Goal: Task Accomplishment & Management: Manage account settings

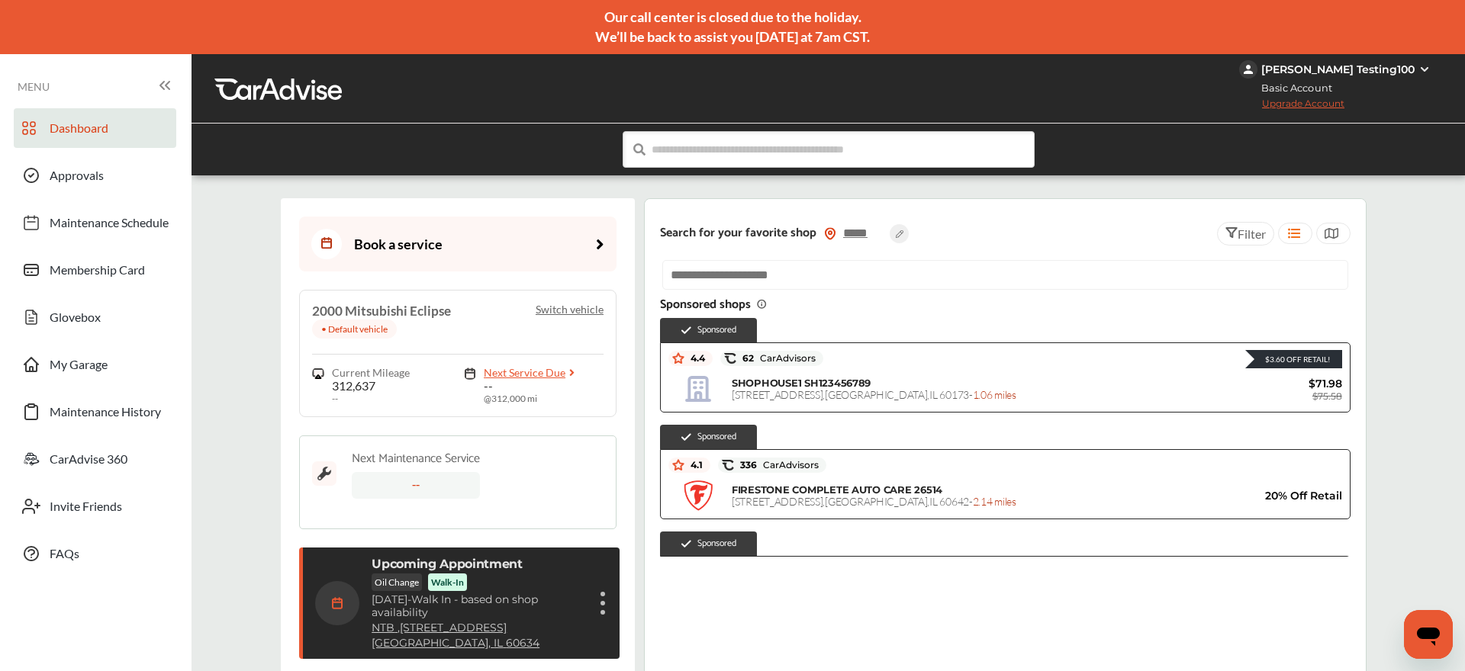
click at [606, 603] on div "Cancel appointment Modify appointment Show details" at bounding box center [602, 603] width 9 height 27
click at [526, 639] on li "Cancel appointment" at bounding box center [527, 639] width 162 height 27
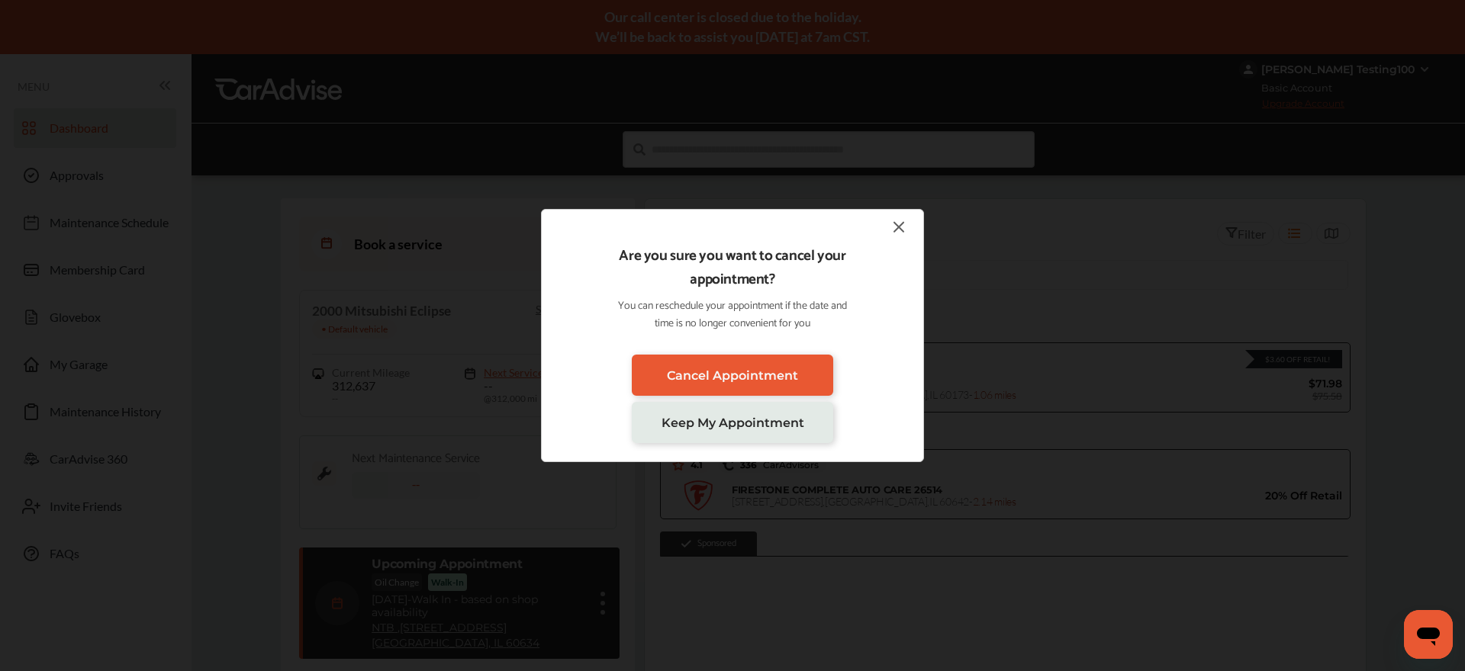
click at [826, 632] on div "Are you sure you want to cancel your appointment? You can reschedule your appoi…" at bounding box center [732, 335] width 1465 height 671
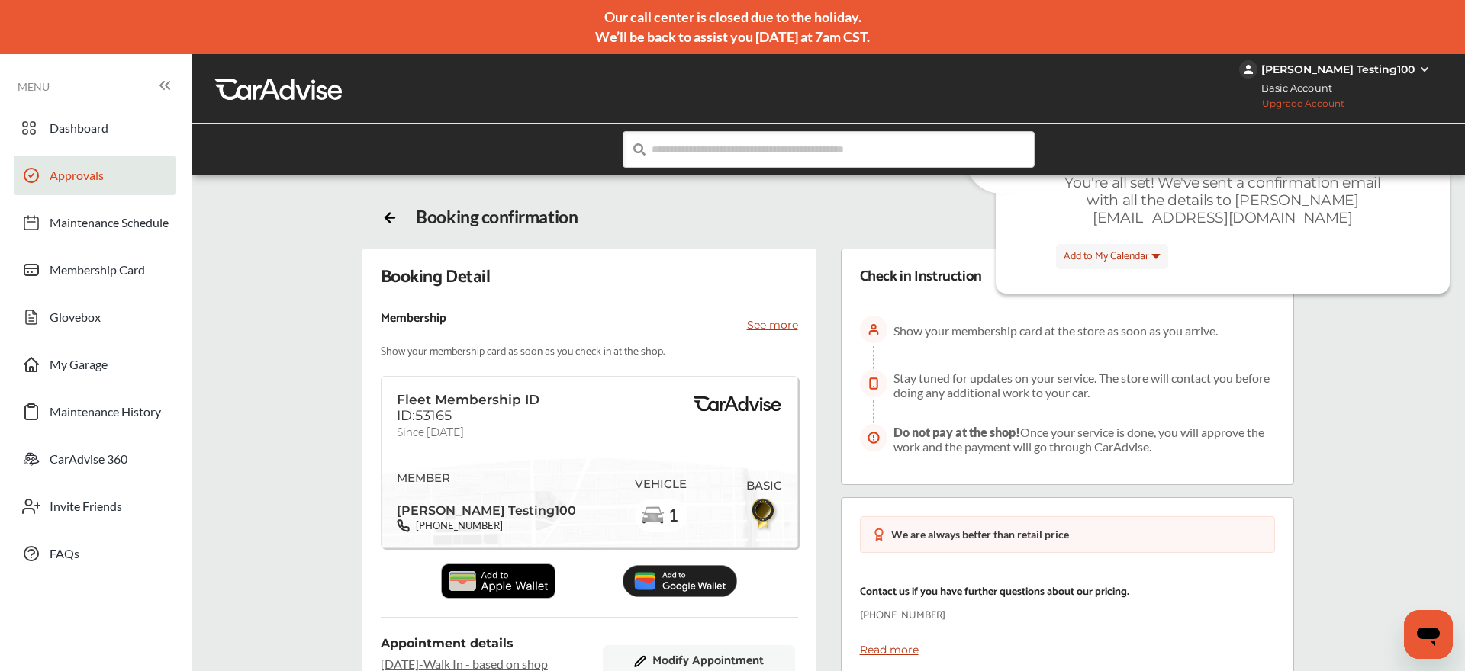
click at [74, 166] on link "Approvals" at bounding box center [95, 176] width 162 height 40
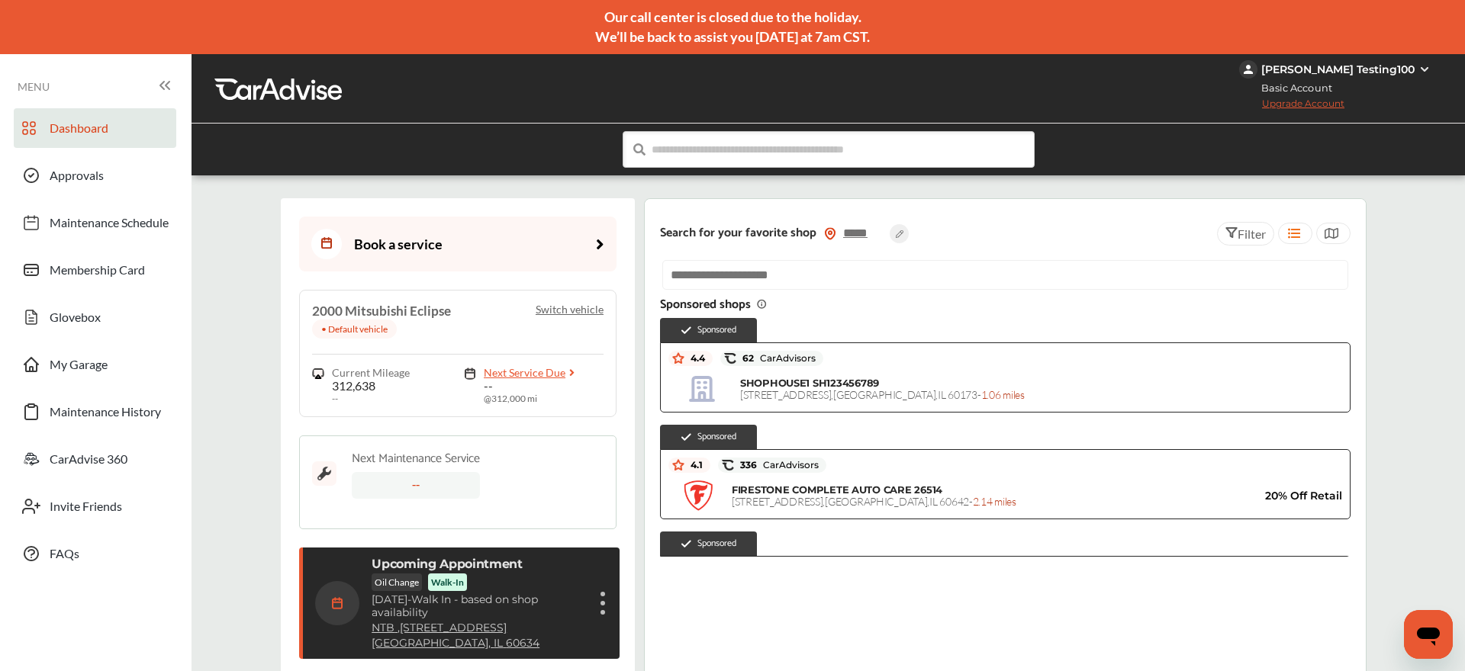
click at [1427, 66] on img at bounding box center [1424, 69] width 12 height 12
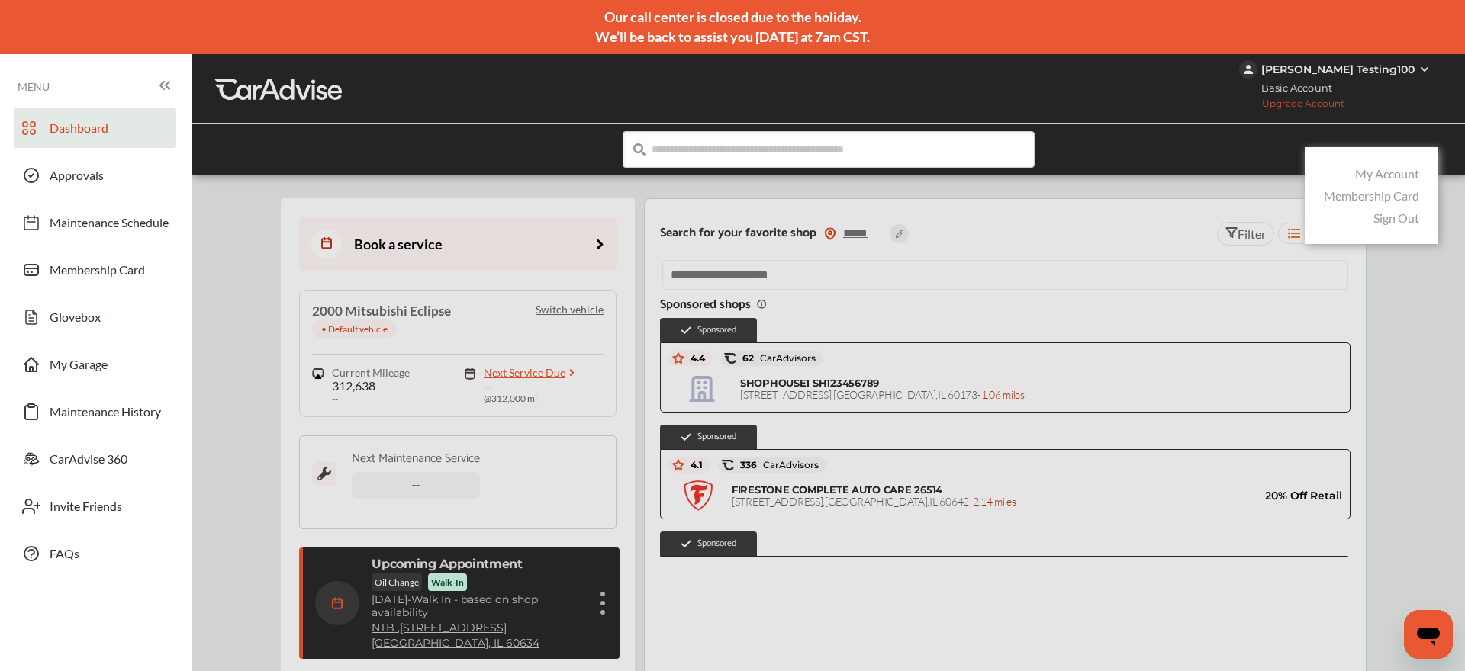
click at [1385, 215] on link "Sign Out" at bounding box center [1396, 218] width 46 height 14
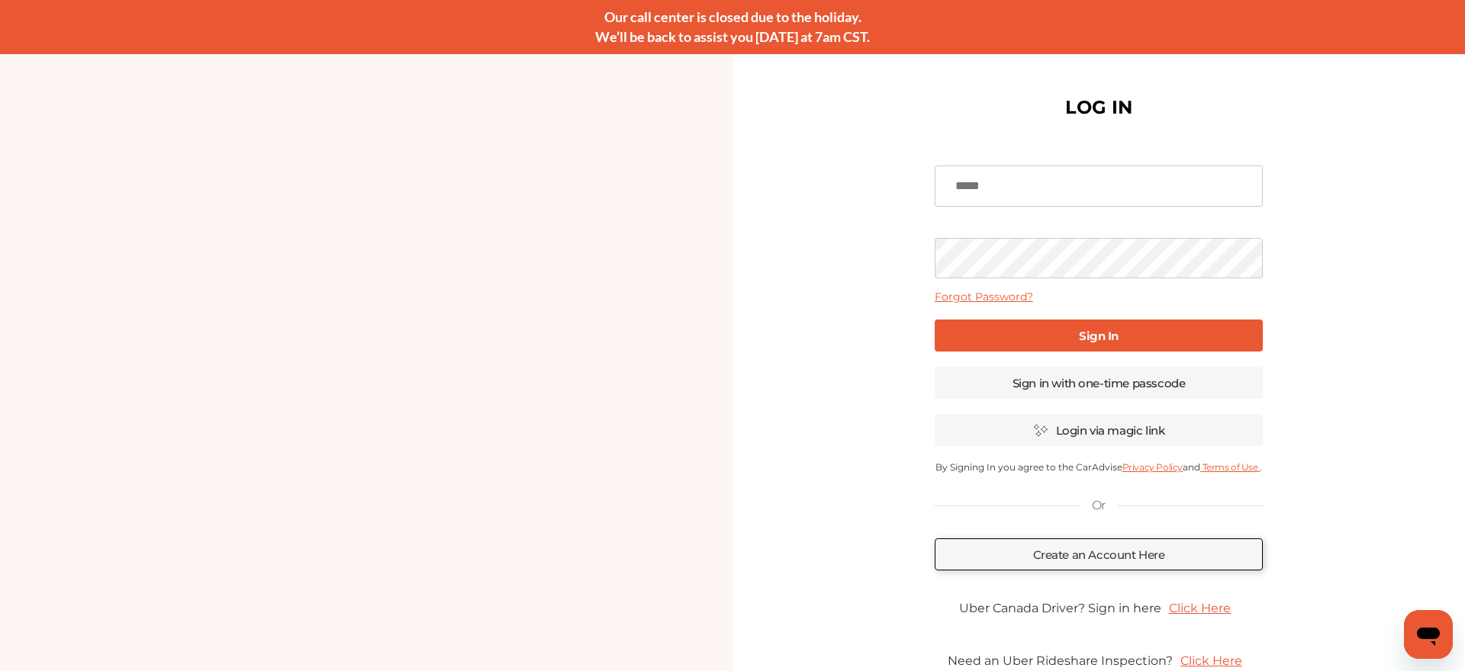
type input "**********"
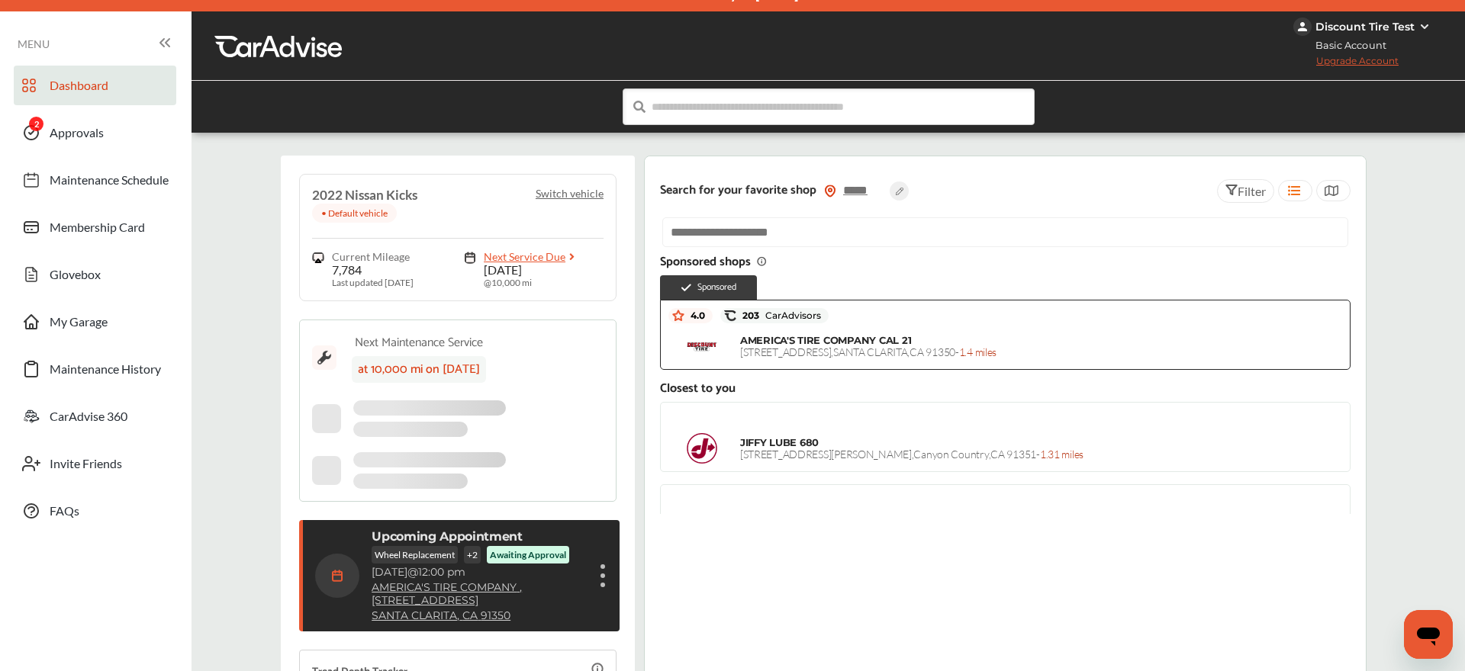
scroll to position [43, 0]
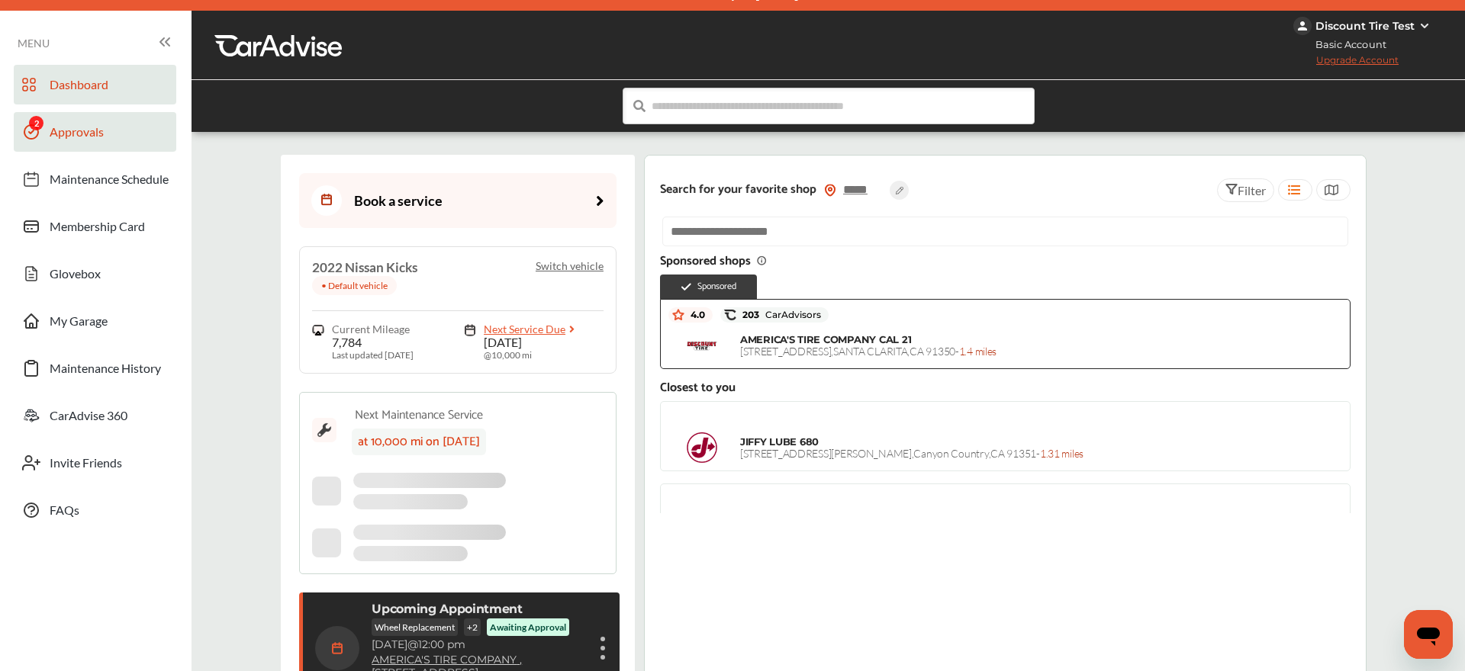
click at [92, 140] on span "Approvals" at bounding box center [77, 134] width 54 height 20
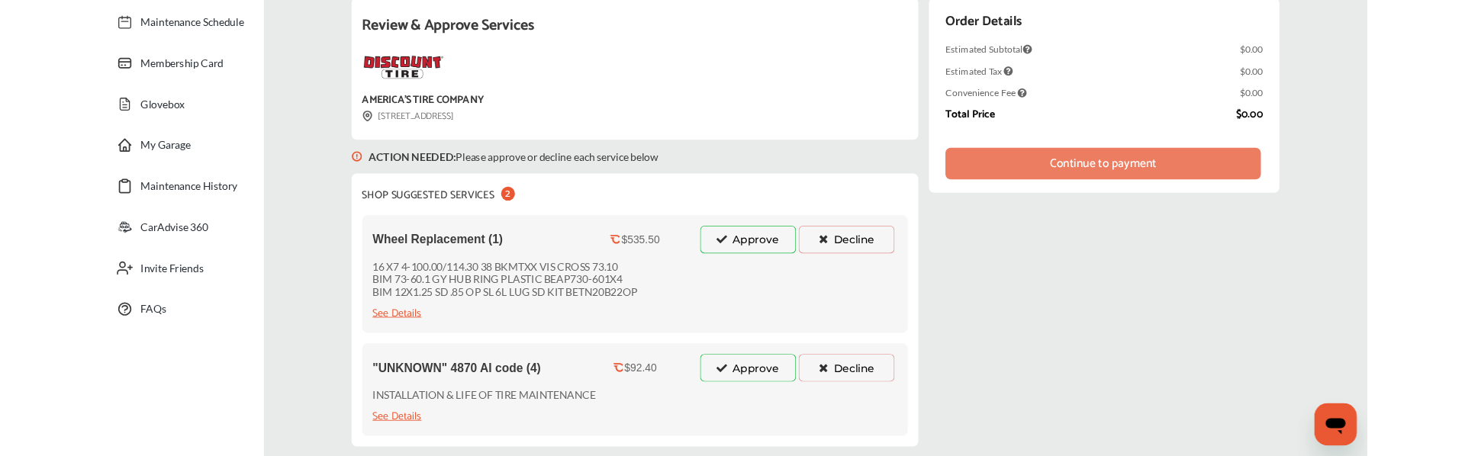
scroll to position [246, 0]
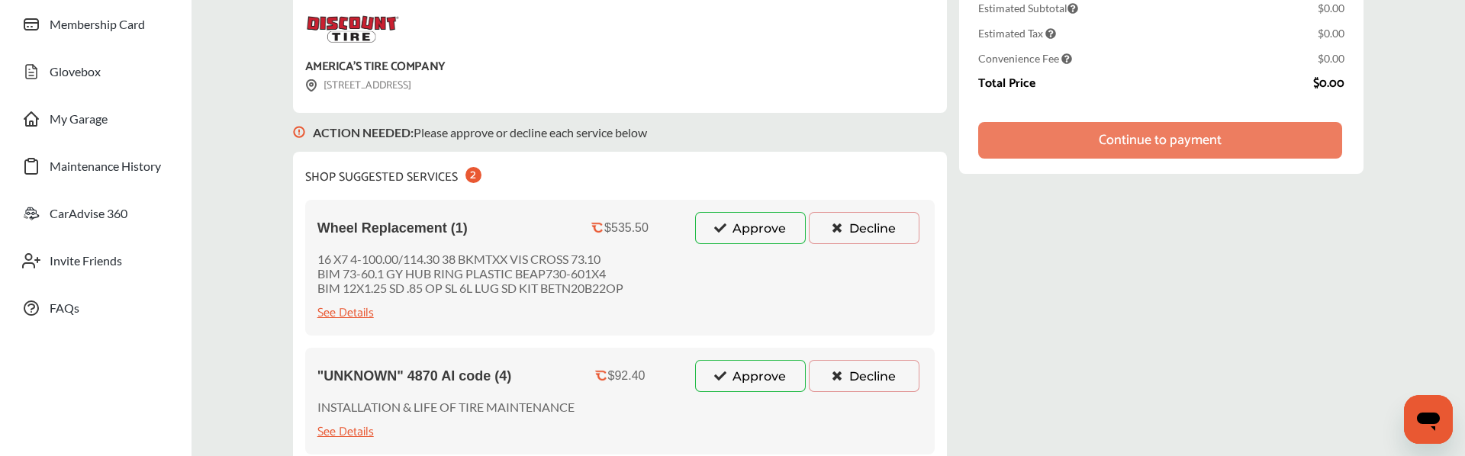
click at [766, 233] on button "Approve" at bounding box center [750, 228] width 111 height 32
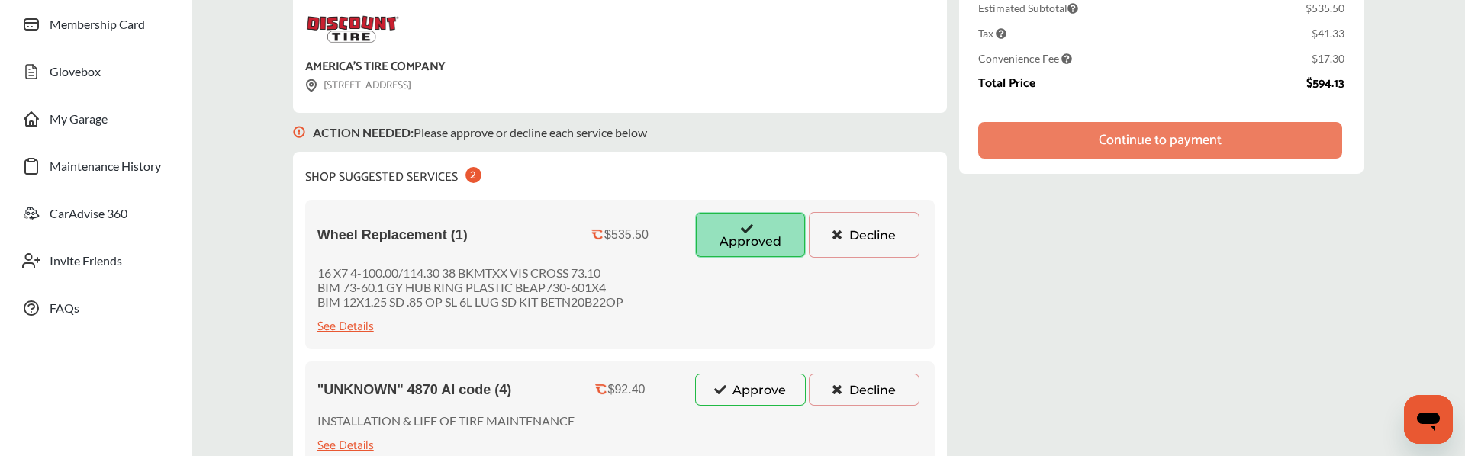
click at [742, 388] on button "Approve" at bounding box center [750, 390] width 111 height 32
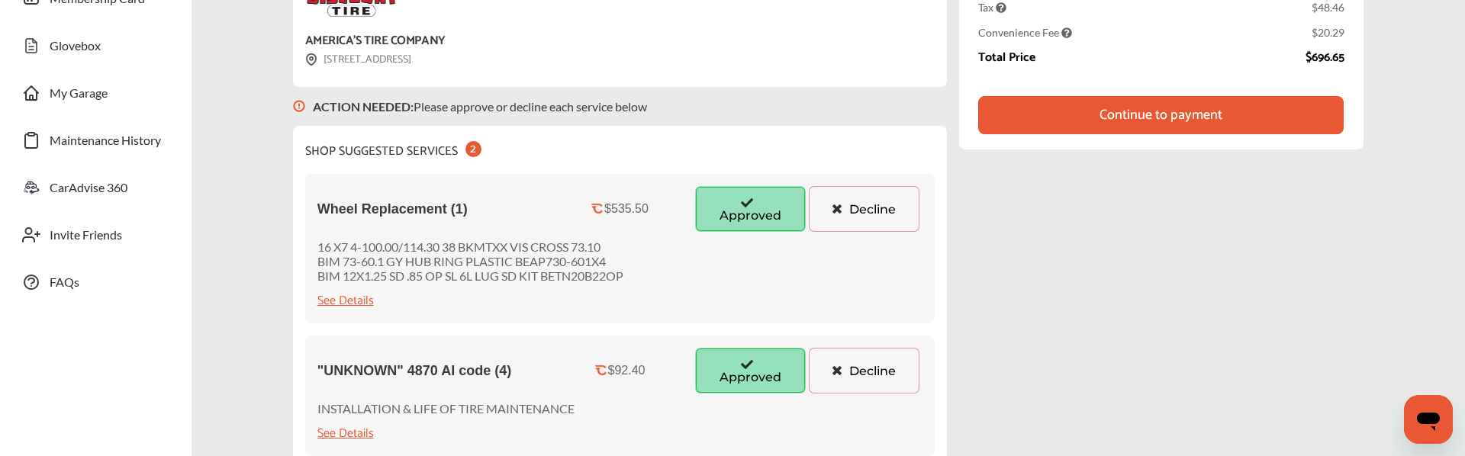
scroll to position [262, 0]
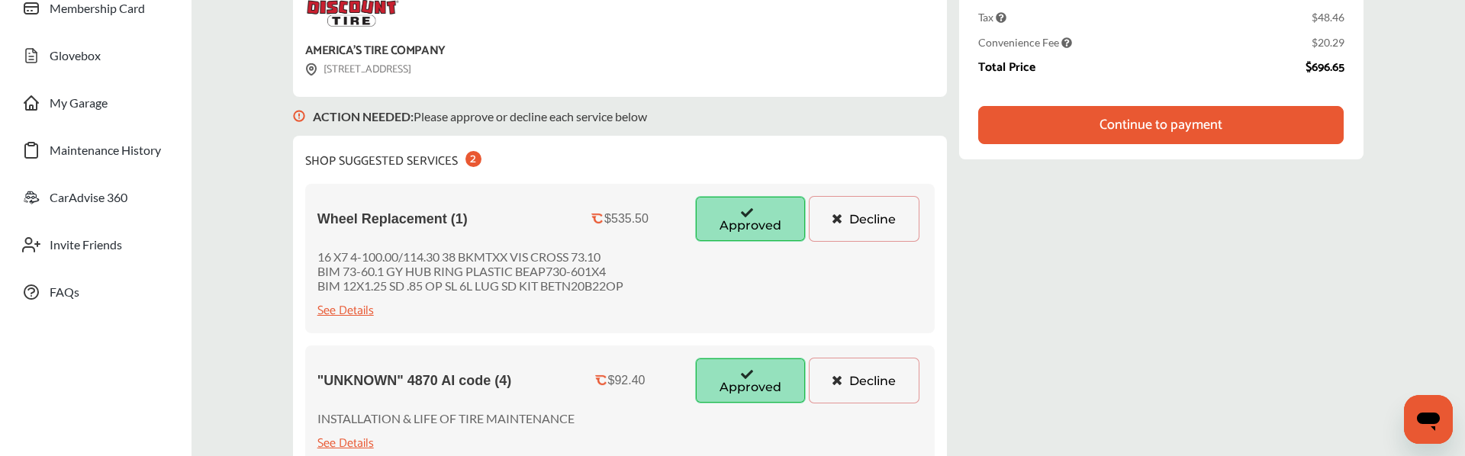
click at [1208, 133] on div "Continue to payment" at bounding box center [1160, 124] width 123 height 15
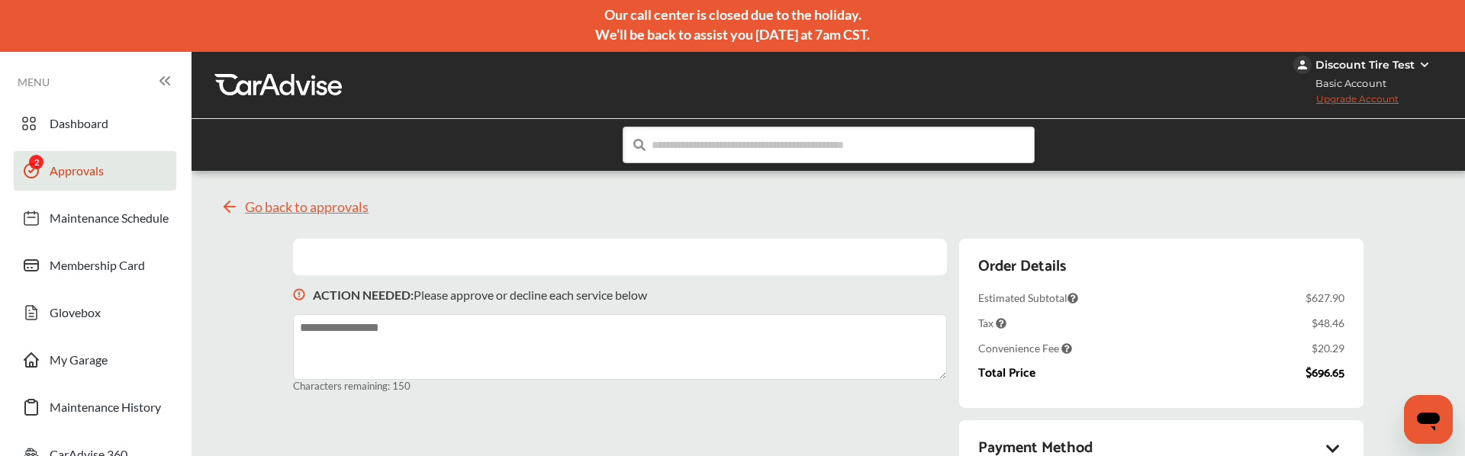
scroll to position [264, 0]
click at [1329, 441] on icon at bounding box center [1333, 448] width 18 height 15
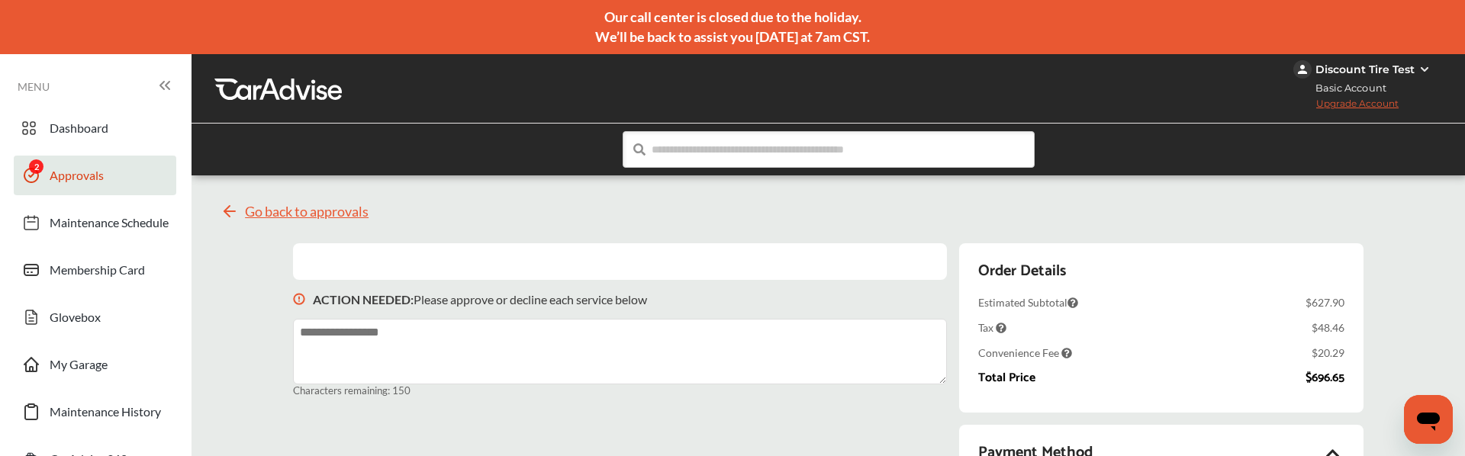
scroll to position [529, 0]
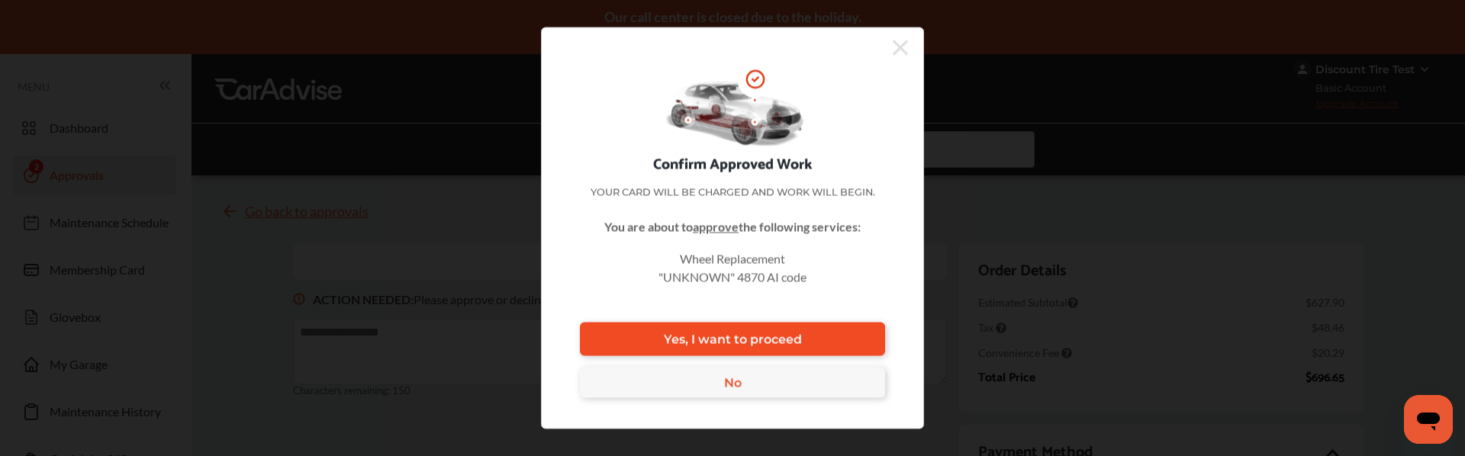
click at [681, 343] on span "Yes, I want to proceed" at bounding box center [733, 339] width 138 height 14
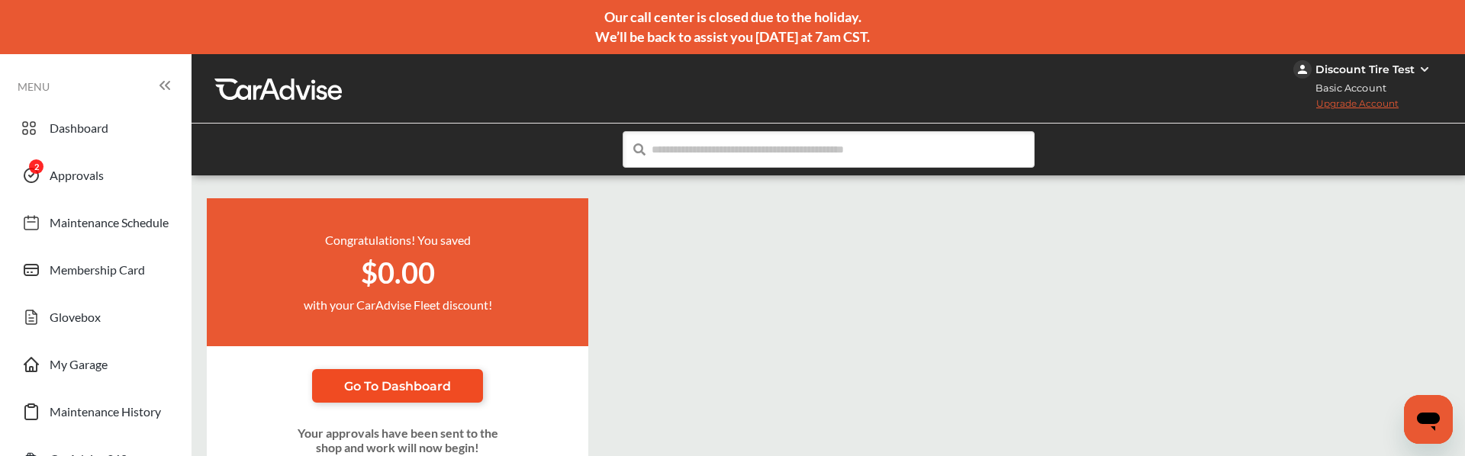
click at [390, 387] on span "Go To Dashboard" at bounding box center [397, 386] width 107 height 14
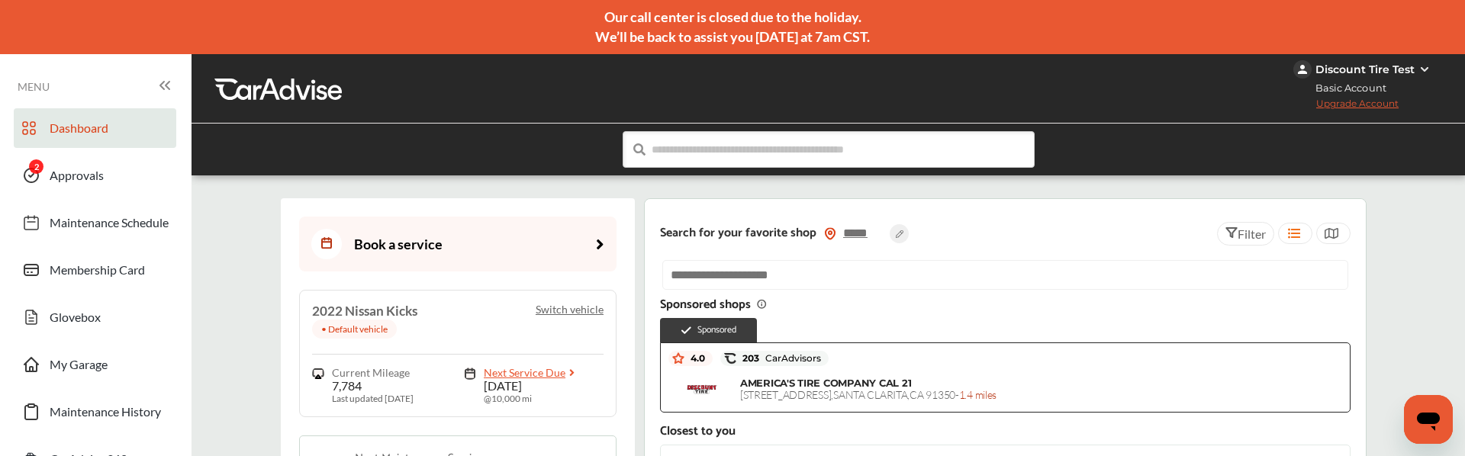
scroll to position [404, 0]
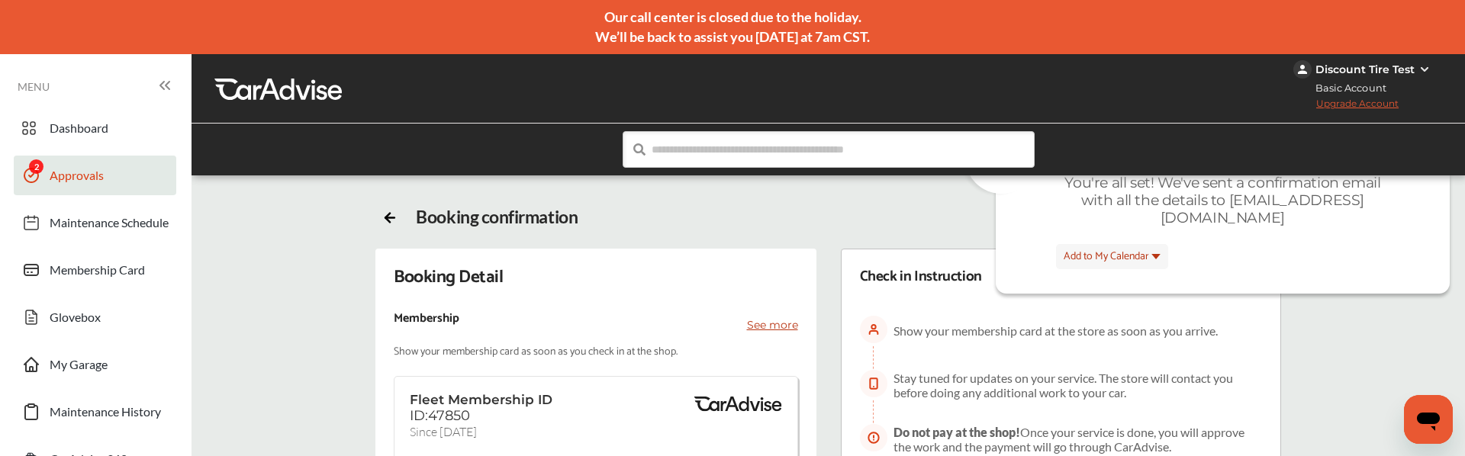
click at [116, 172] on link "Approvals" at bounding box center [95, 176] width 162 height 40
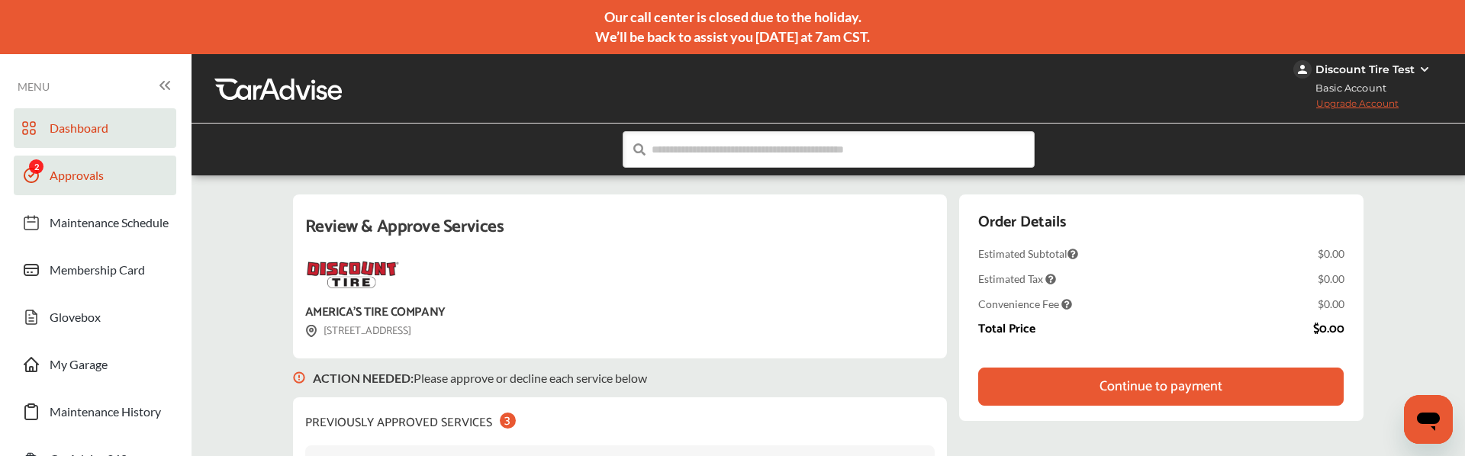
click at [73, 123] on span "Dashboard" at bounding box center [79, 131] width 59 height 20
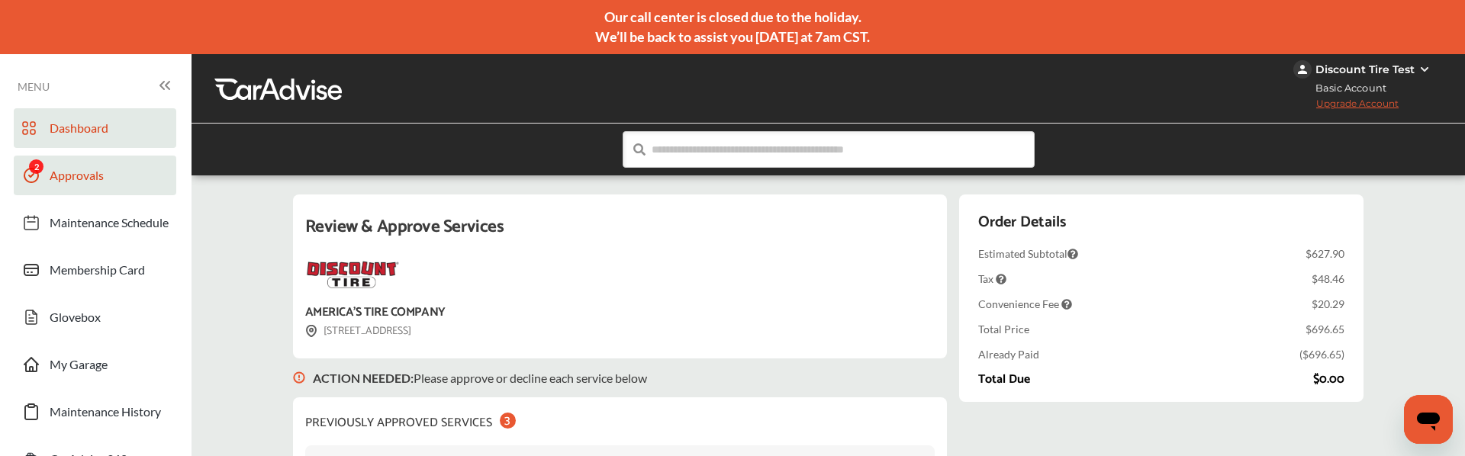
click at [112, 130] on link "Dashboard" at bounding box center [95, 128] width 162 height 40
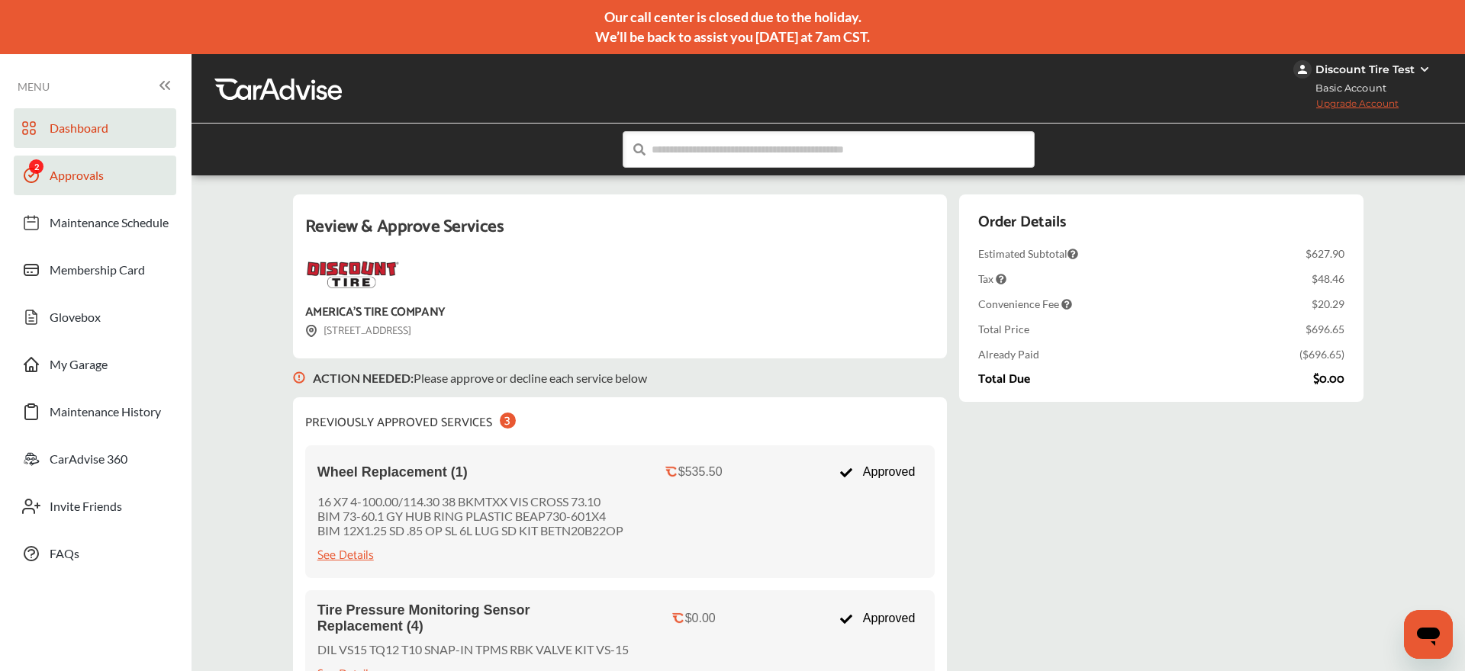
click at [102, 136] on span "Dashboard" at bounding box center [79, 131] width 59 height 20
click at [98, 130] on span "Dashboard" at bounding box center [79, 131] width 59 height 20
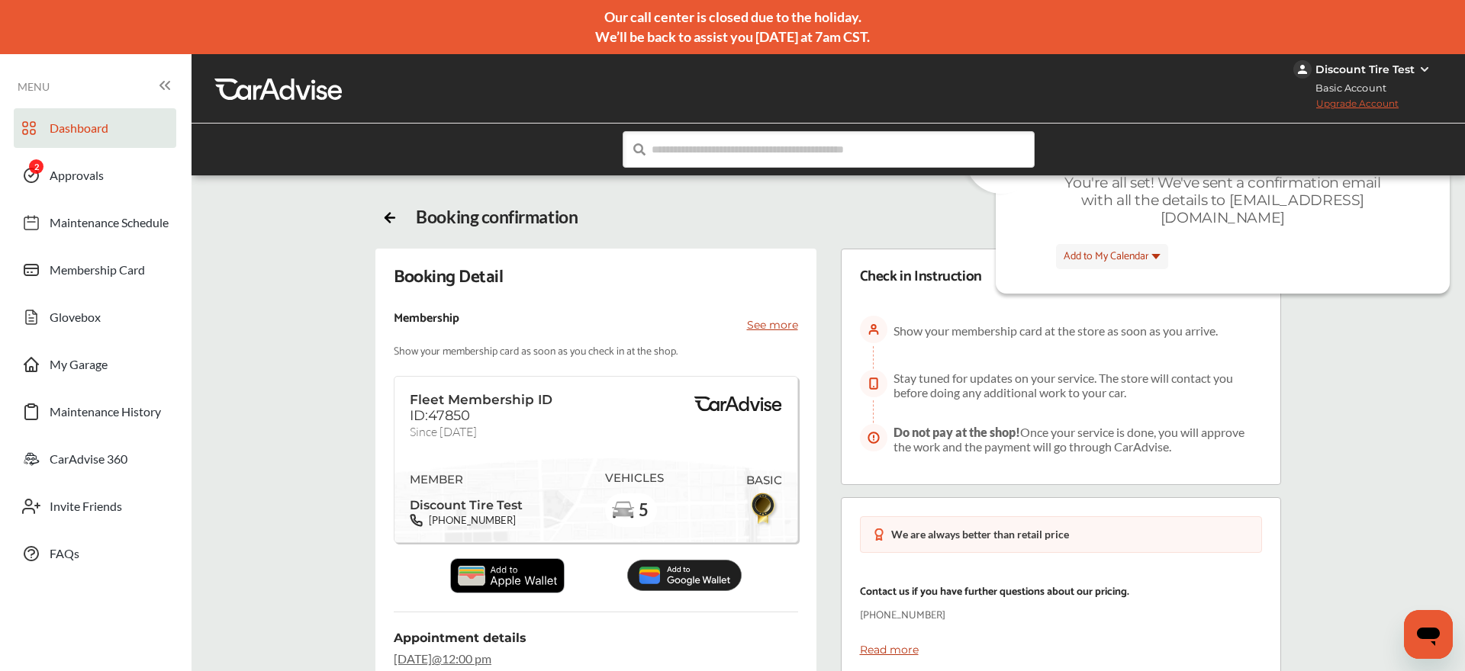
click at [76, 124] on span "Dashboard" at bounding box center [79, 131] width 59 height 20
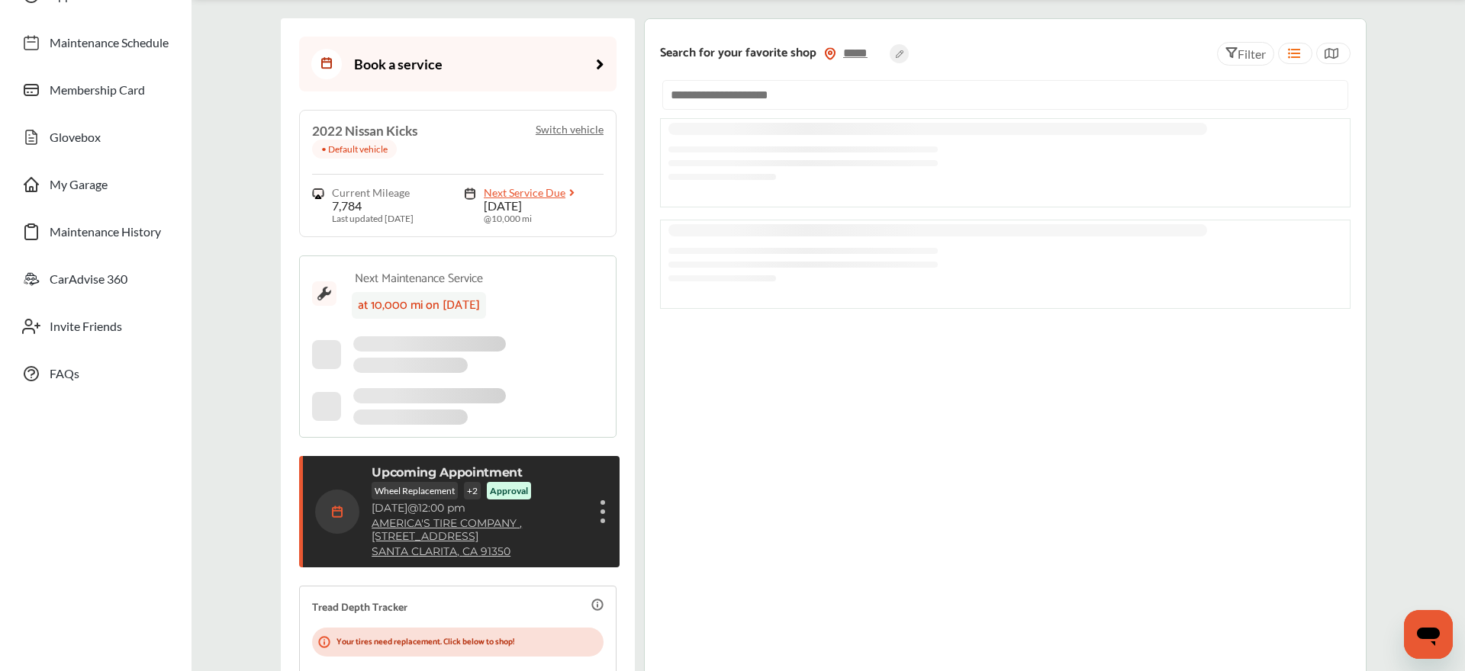
scroll to position [230, 0]
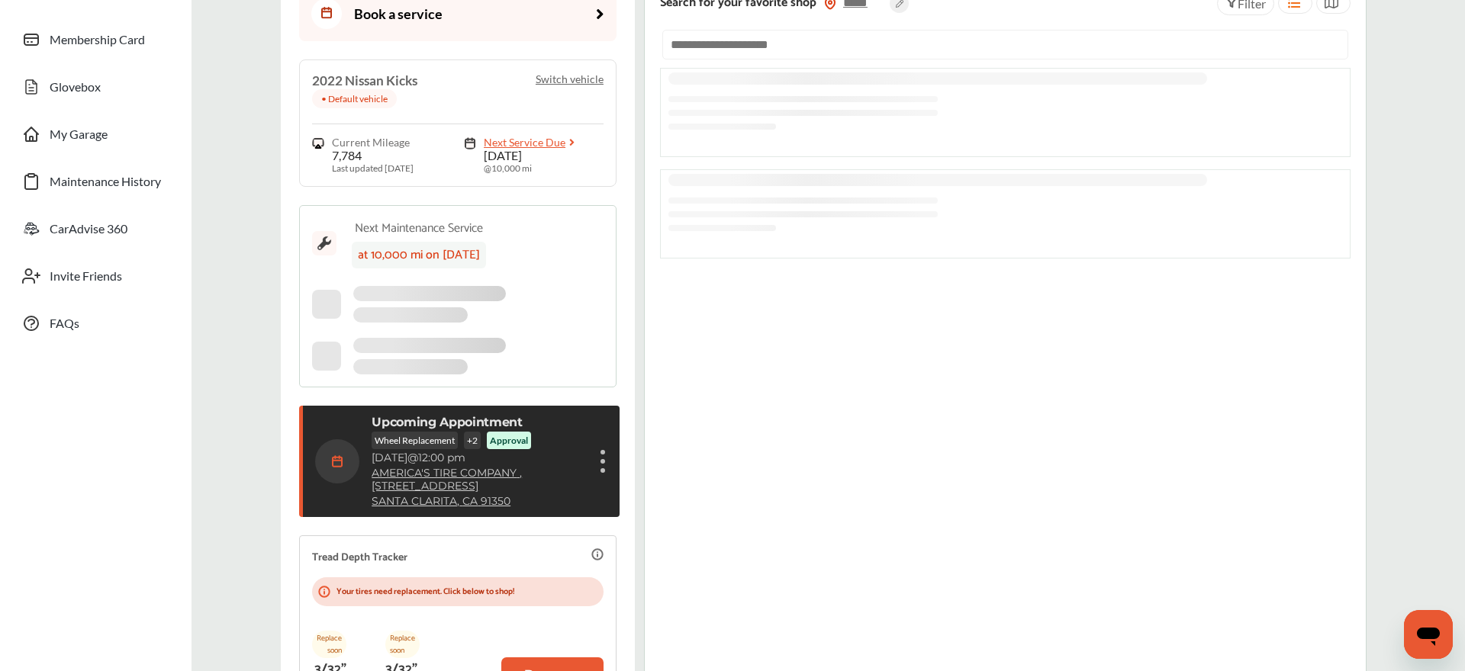
click at [601, 455] on div "Show details" at bounding box center [602, 461] width 9 height 27
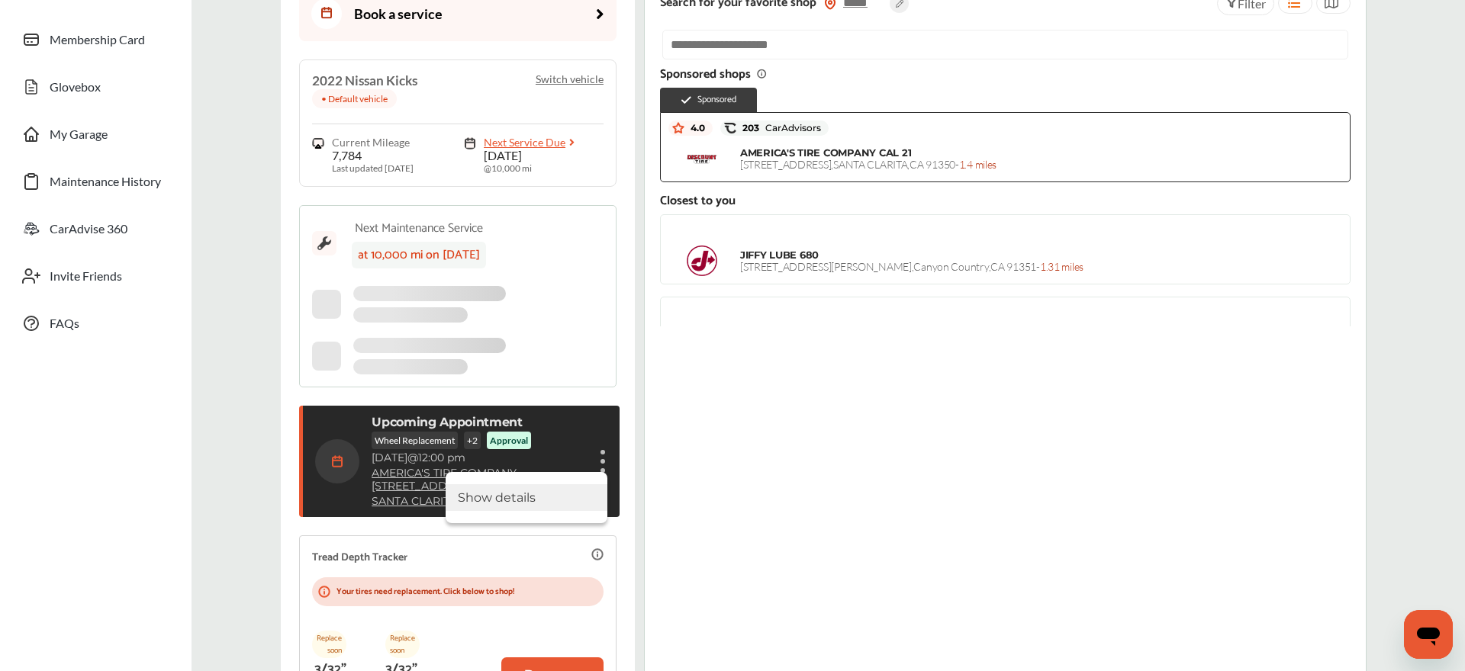
click at [545, 455] on li "Show details" at bounding box center [527, 497] width 162 height 27
